Goal: Task Accomplishment & Management: Use online tool/utility

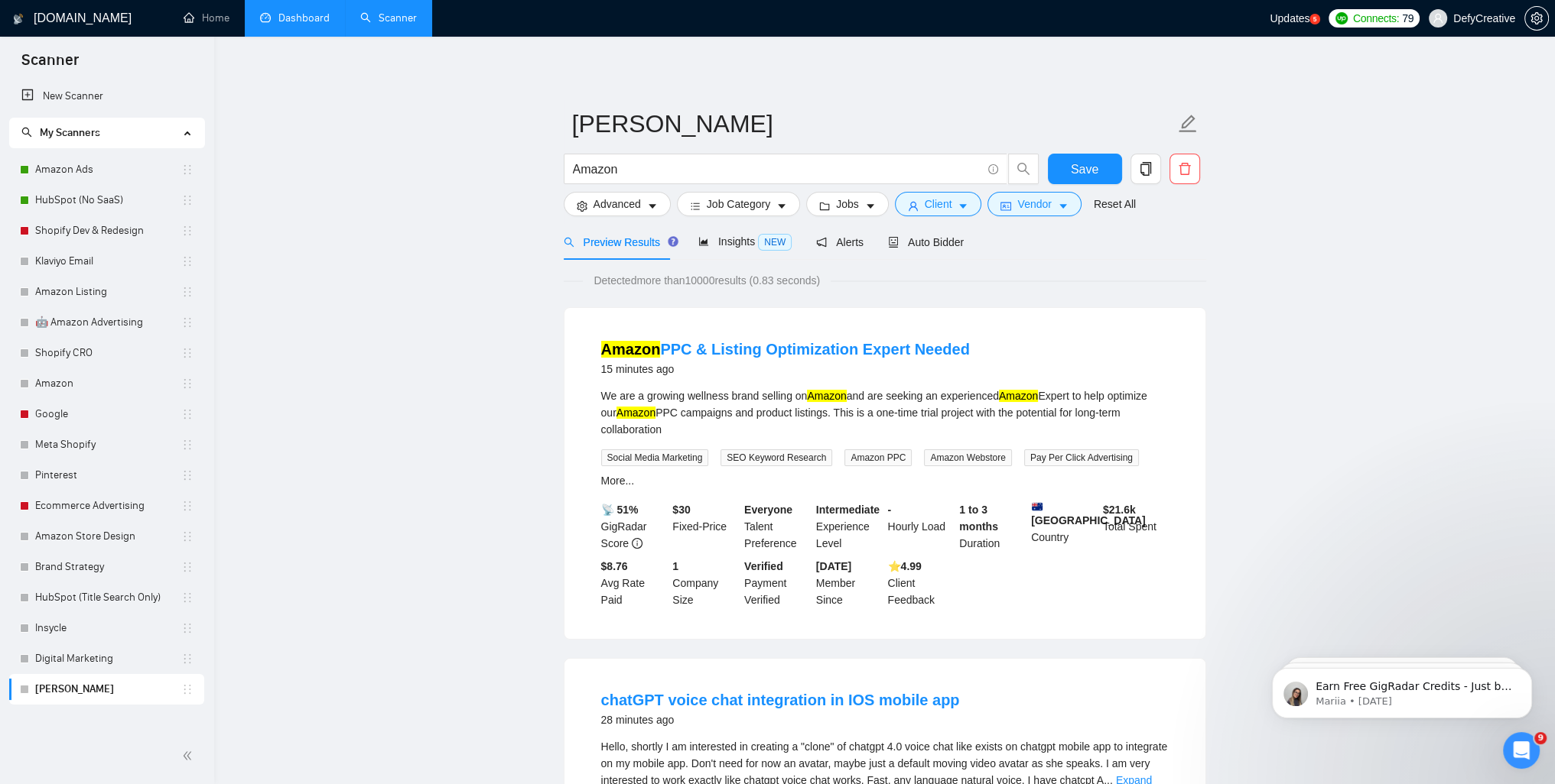
click at [296, 23] on link "Dashboard" at bounding box center [295, 18] width 69 height 13
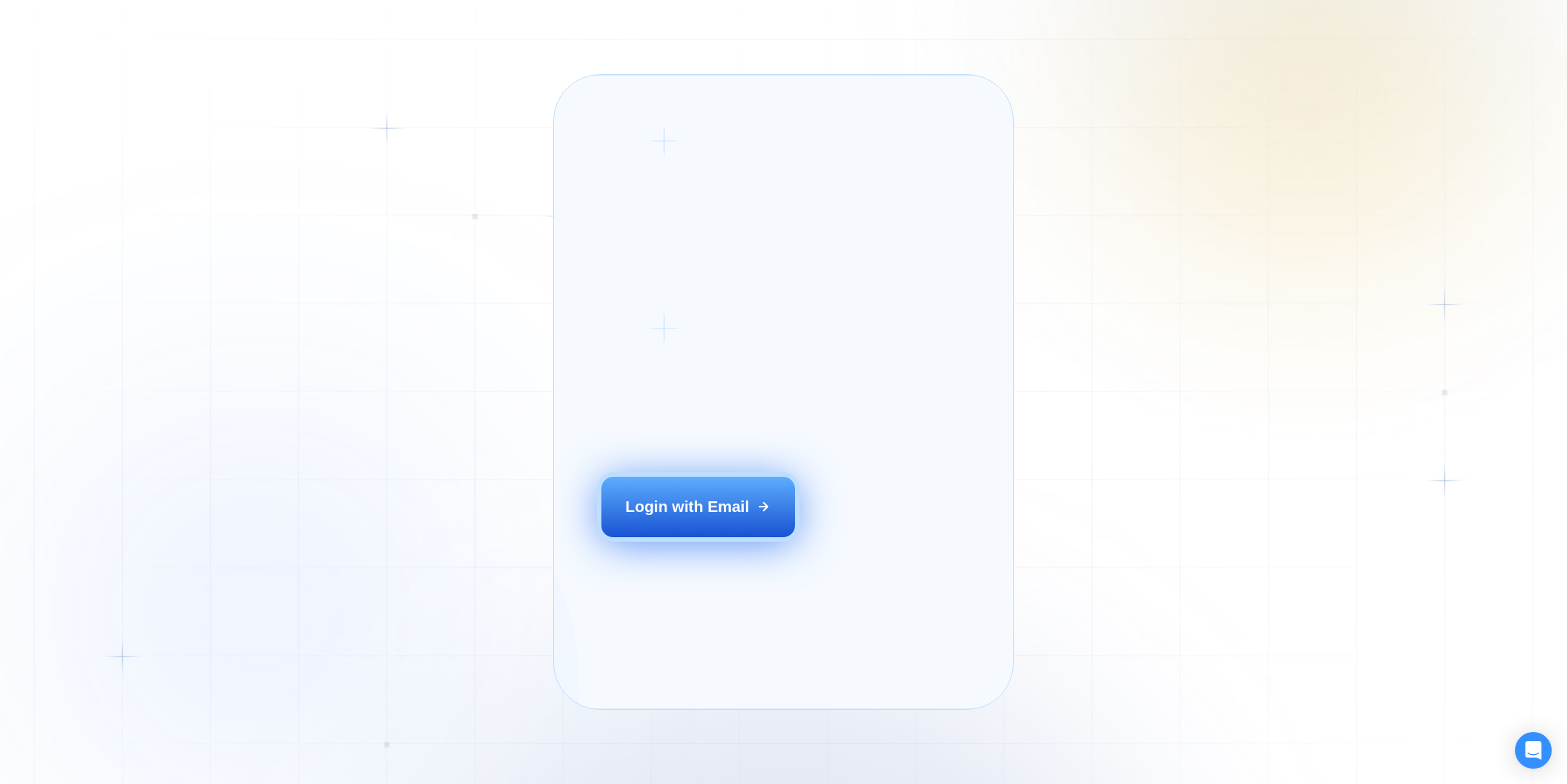
click at [693, 518] on div "Login with Email" at bounding box center [687, 508] width 124 height 22
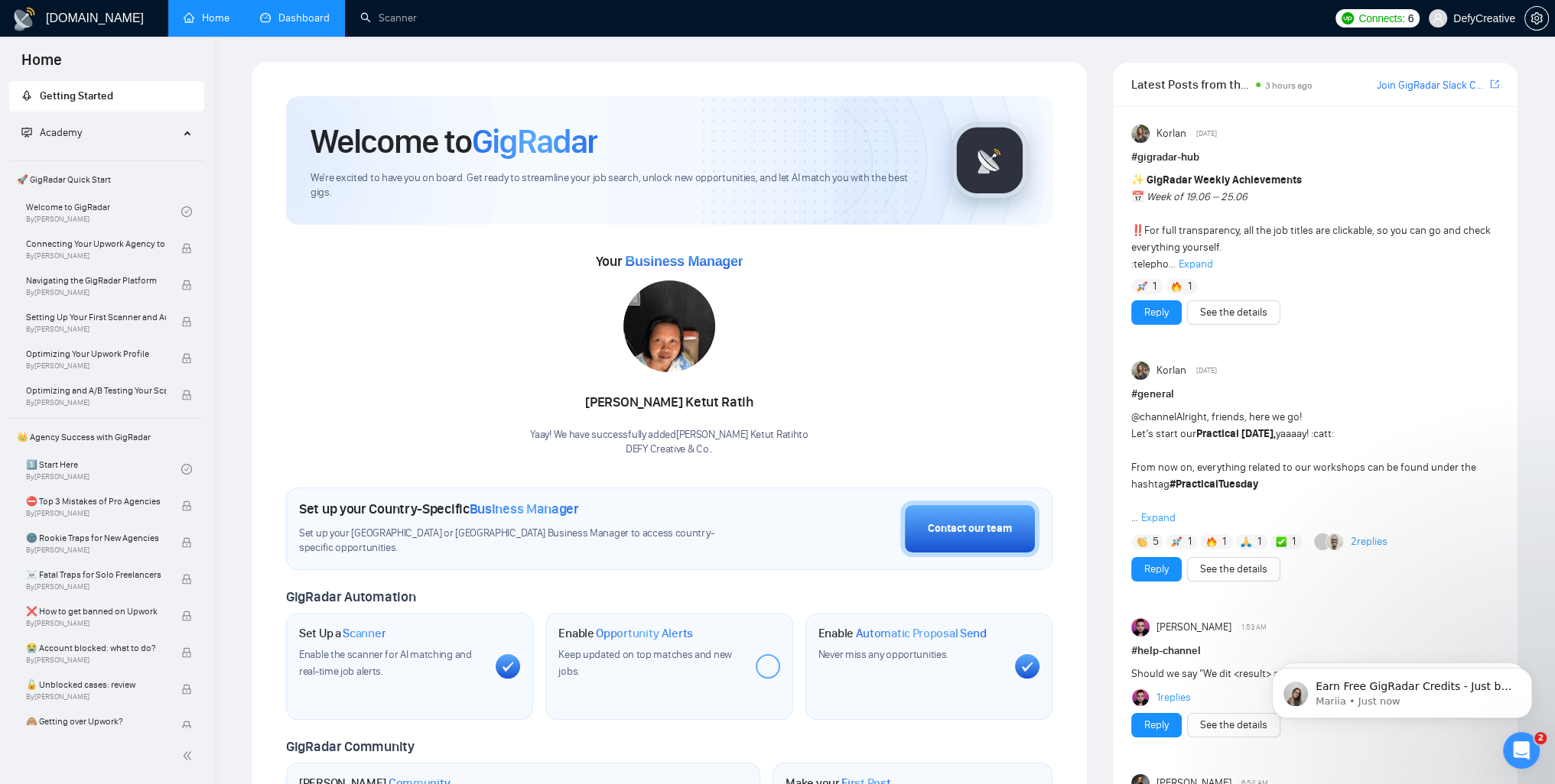
click at [297, 25] on link "Dashboard" at bounding box center [295, 18] width 69 height 13
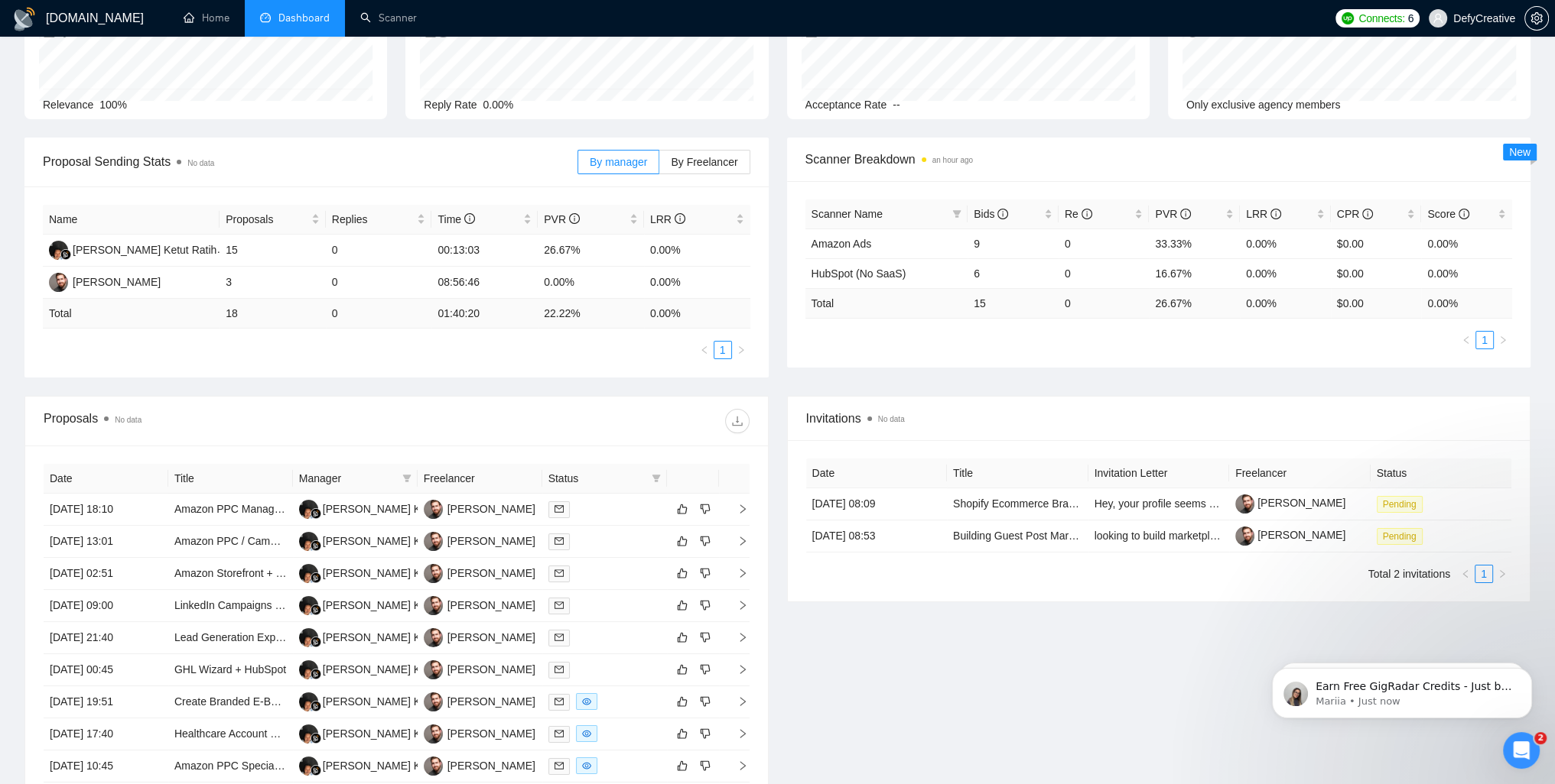
scroll to position [153, 0]
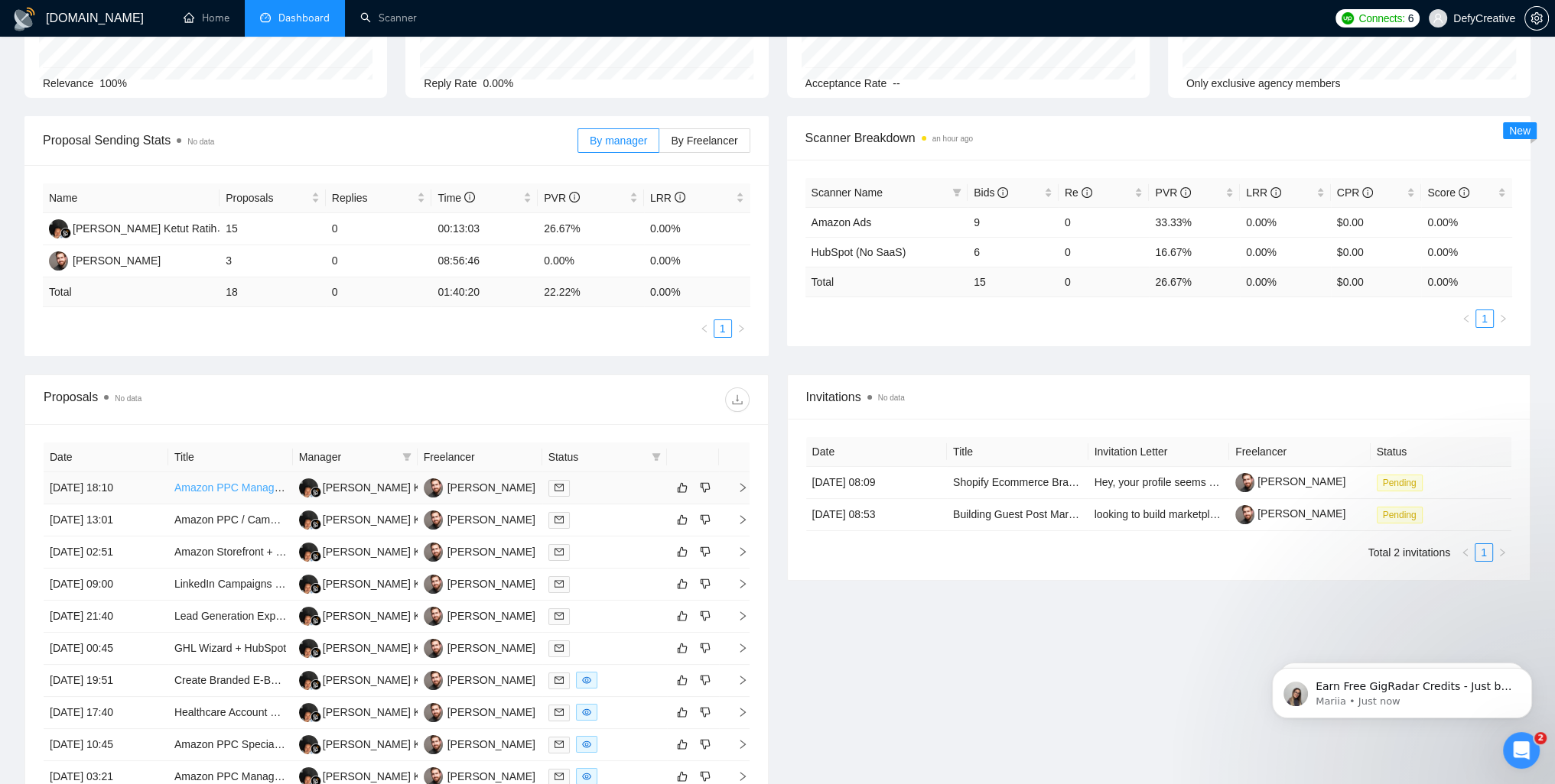
click at [222, 482] on link "Amazon PPC Management – Supplements" at bounding box center [277, 487] width 204 height 12
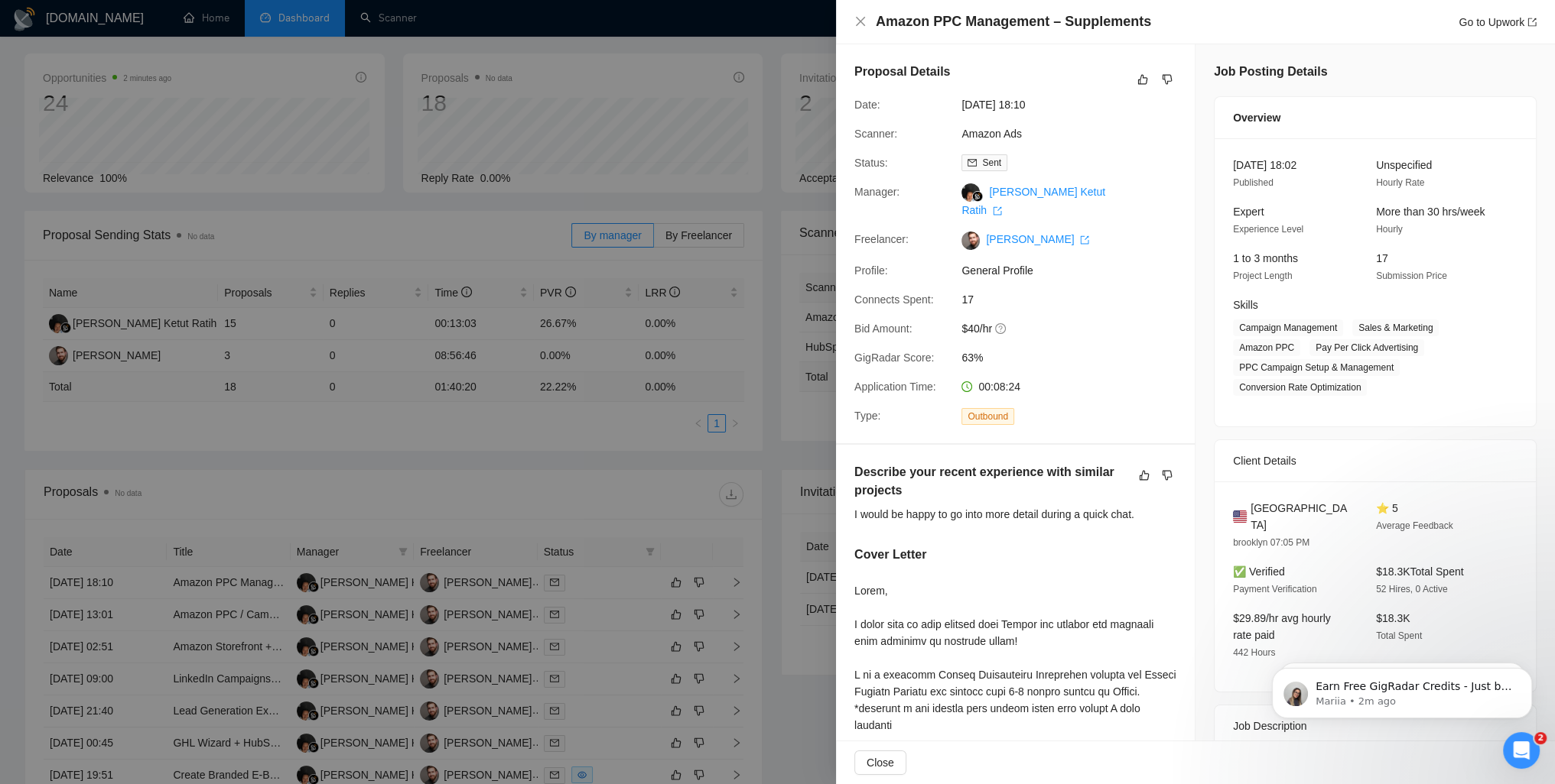
scroll to position [0, 0]
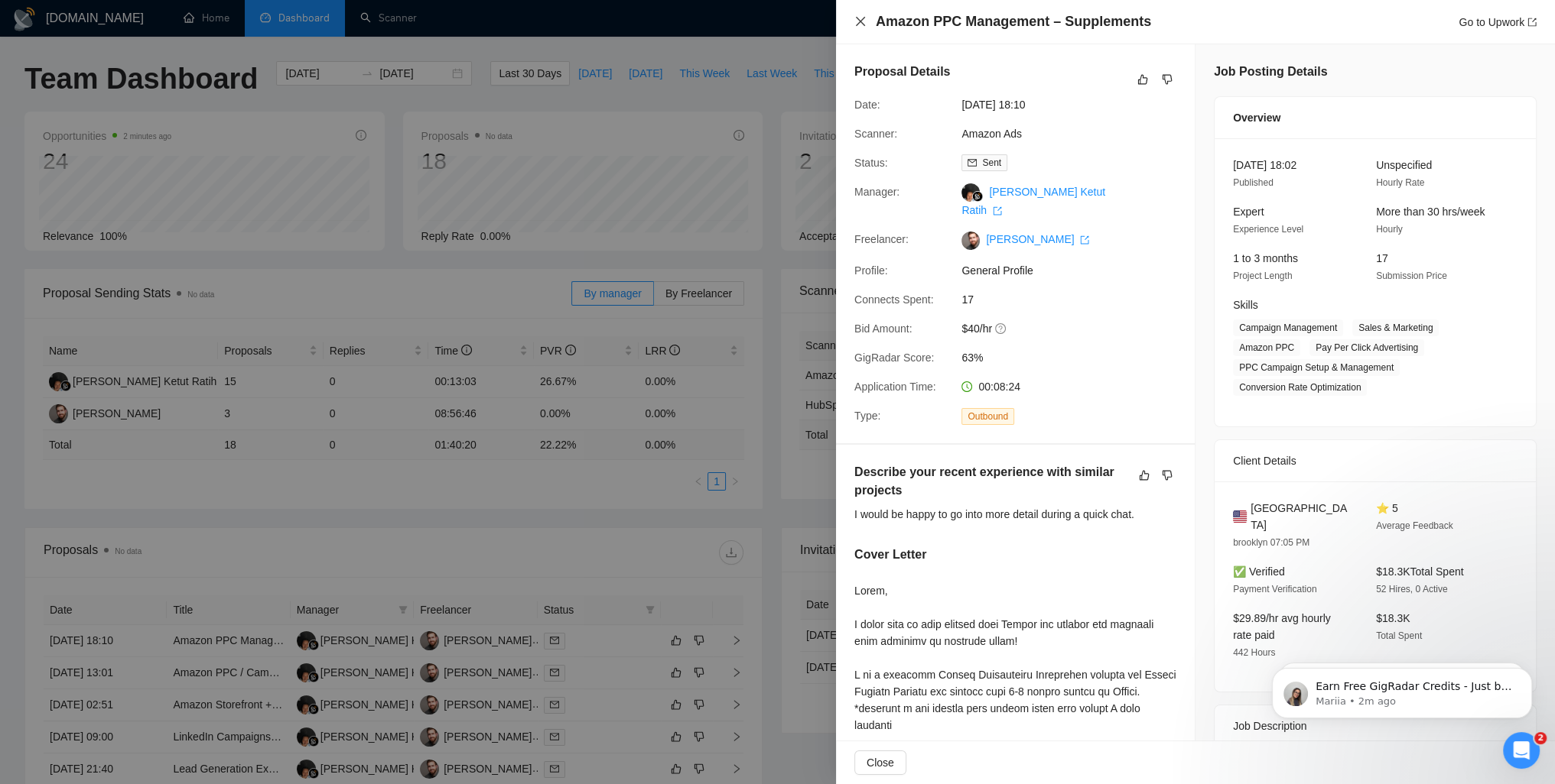
click at [861, 25] on icon "close" at bounding box center [860, 21] width 12 height 12
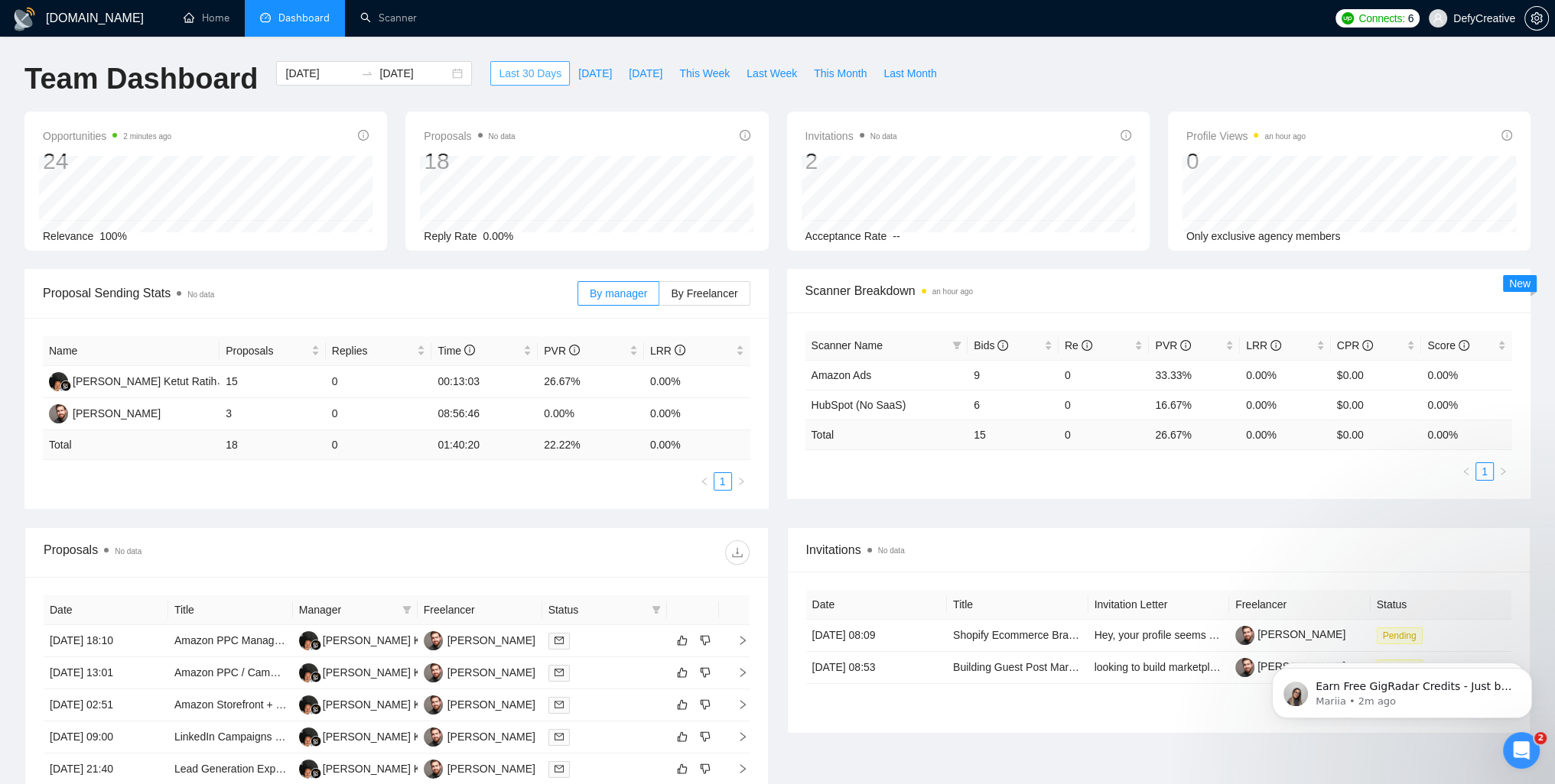
click at [512, 79] on span "Last 30 Days" at bounding box center [530, 73] width 63 height 16
click at [513, 79] on span "Last 30 Days" at bounding box center [530, 73] width 63 height 16
click at [1025, 65] on div "Team Dashboard 2025-07-14 2025-08-13 Last 30 Days Today Yesterday This Week Las…" at bounding box center [777, 85] width 1524 height 50
